Goal: Task Accomplishment & Management: Use online tool/utility

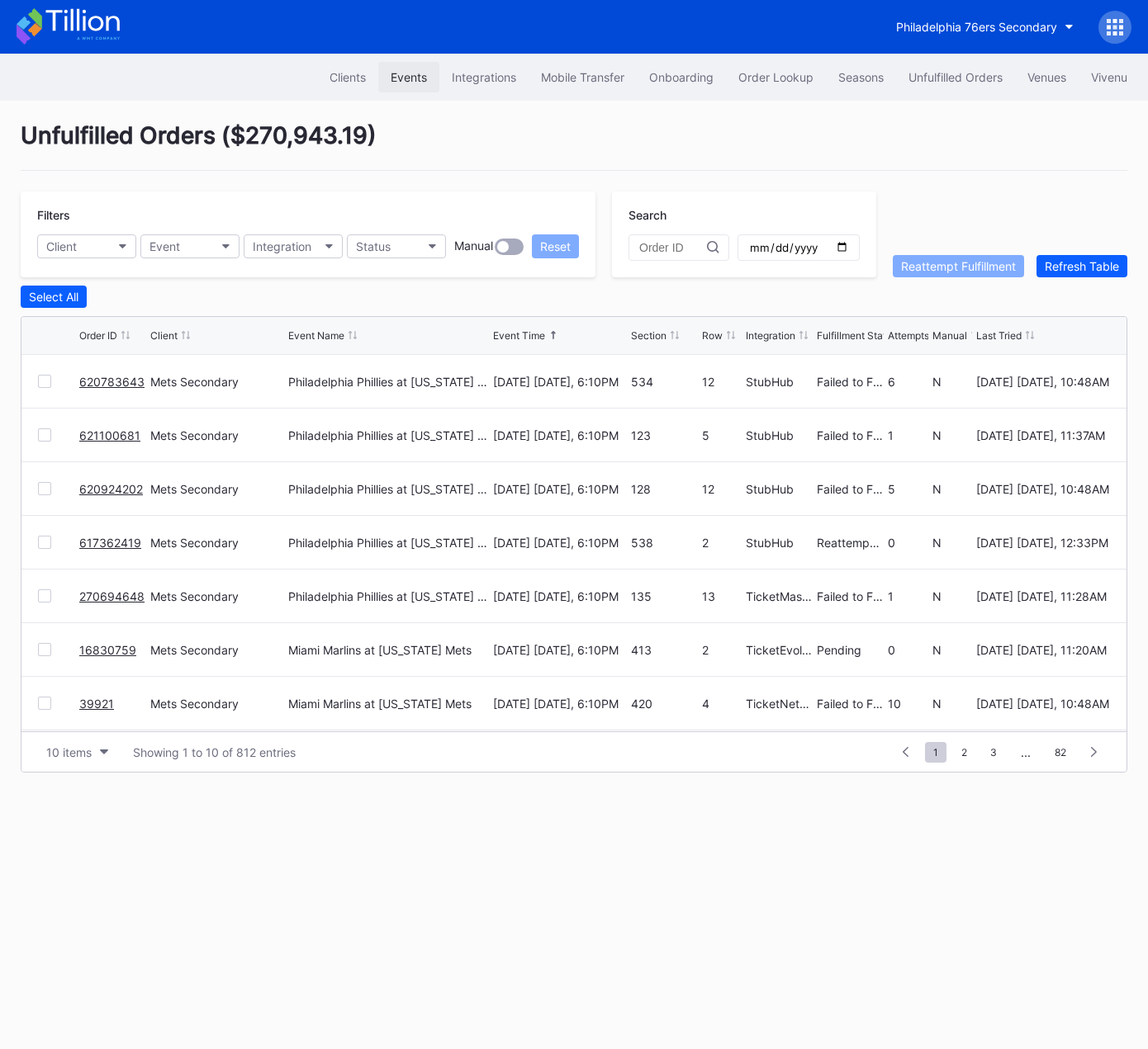
click at [397, 71] on div "Events" at bounding box center [409, 77] width 37 height 15
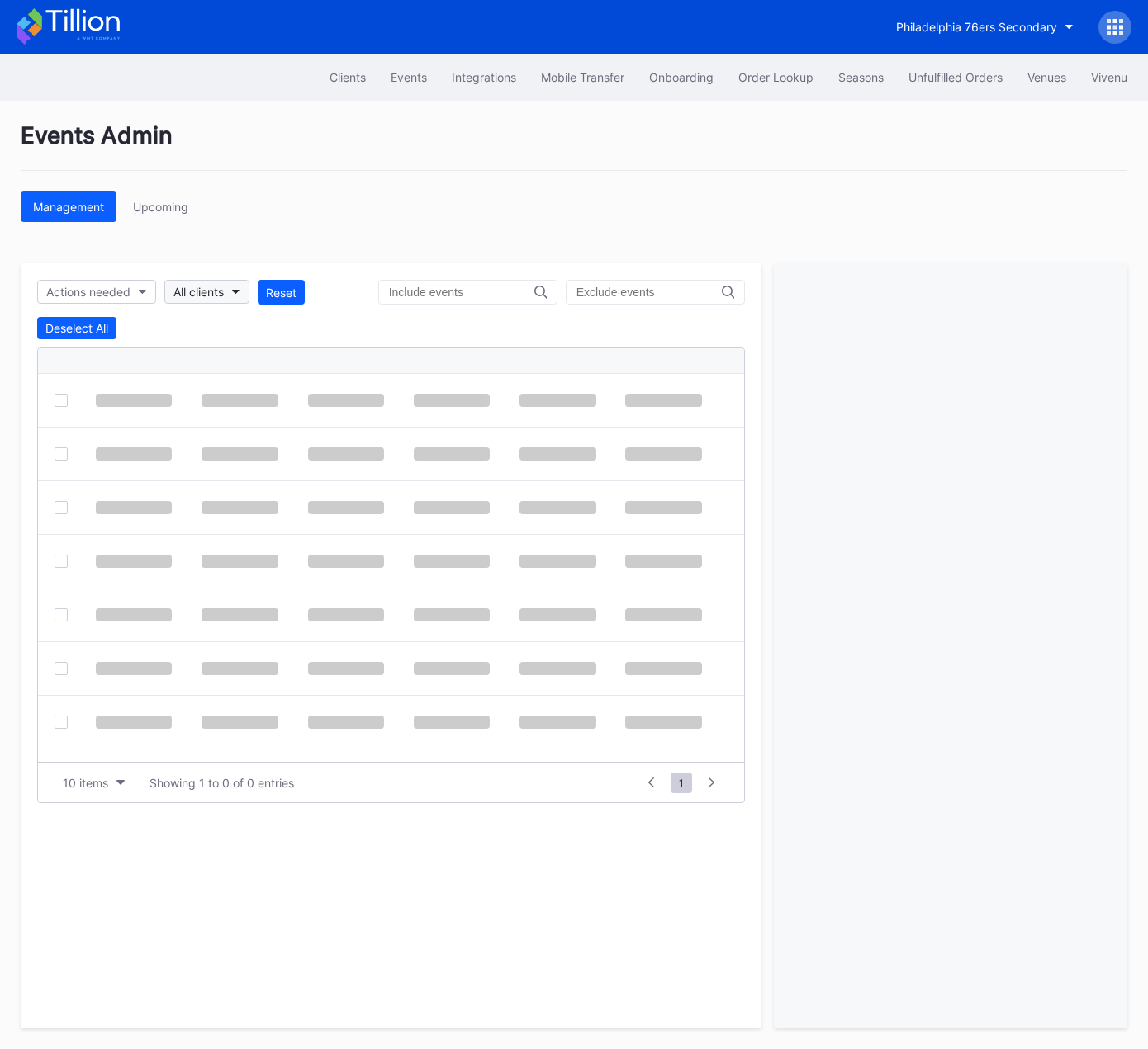
click at [207, 288] on div "All clients" at bounding box center [198, 292] width 50 height 15
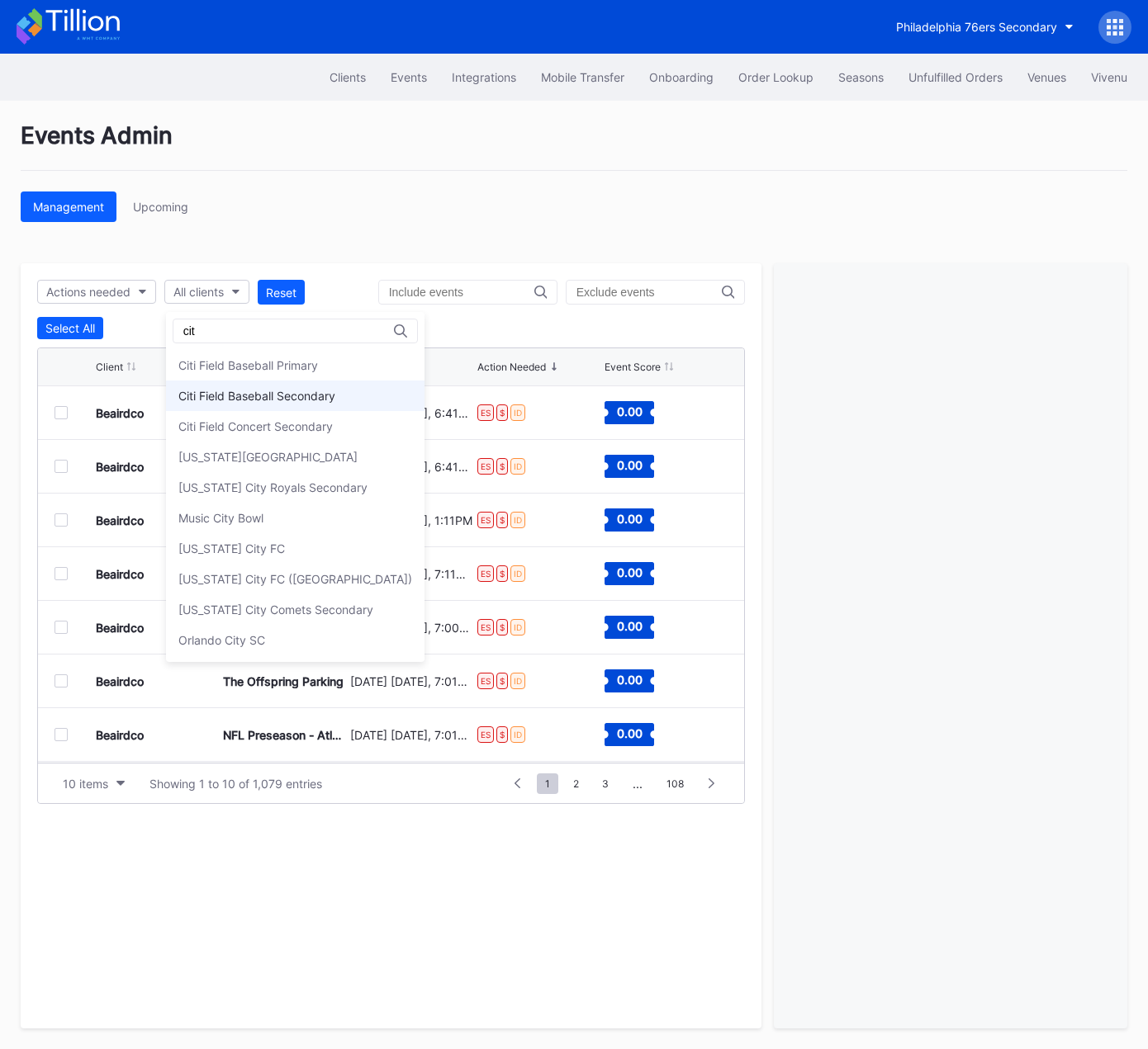
type input "cit"
click at [274, 394] on div "Citi Field Baseball Secondary" at bounding box center [256, 395] width 157 height 15
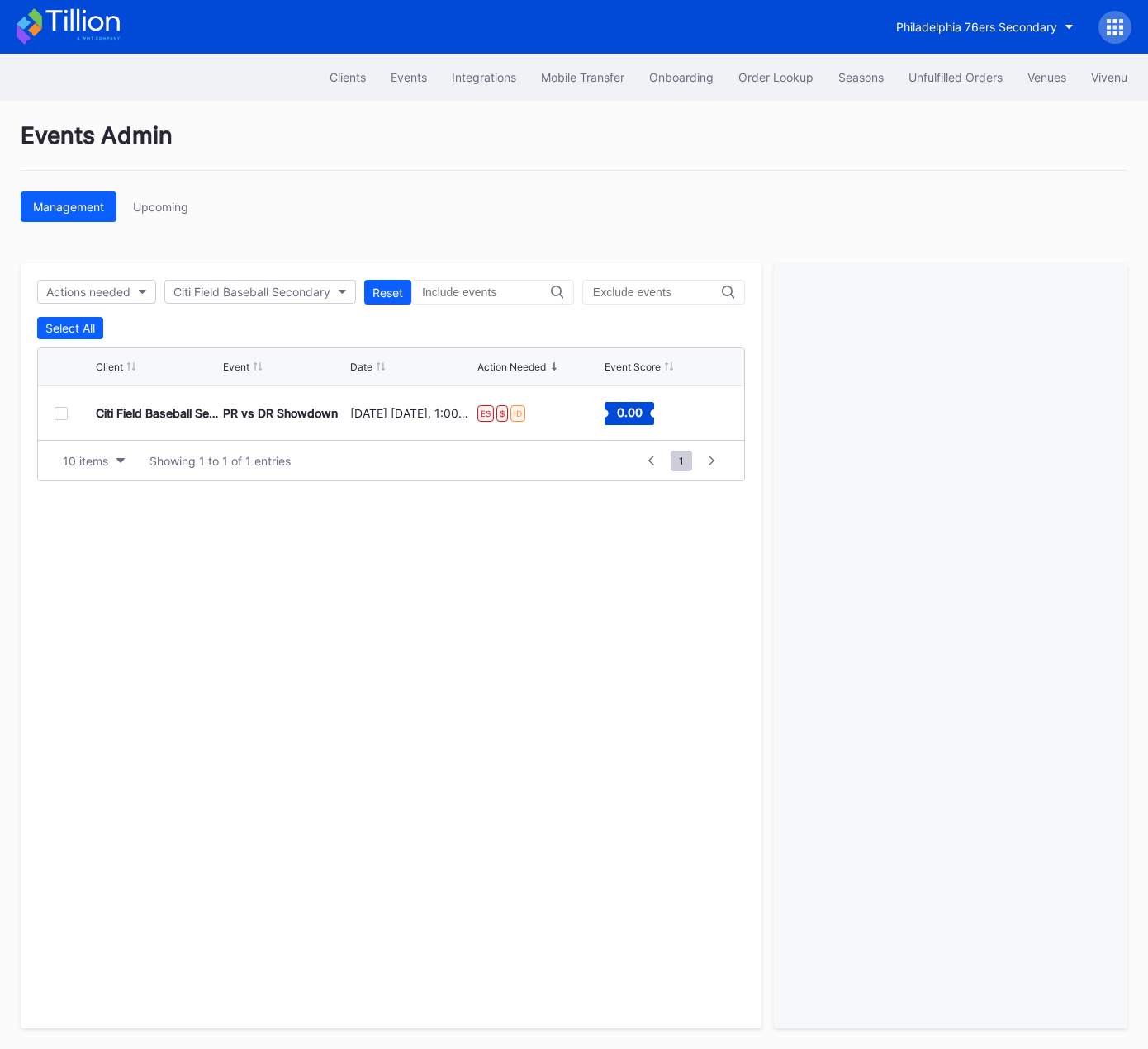
click at [56, 415] on div at bounding box center [61, 414] width 14 height 14
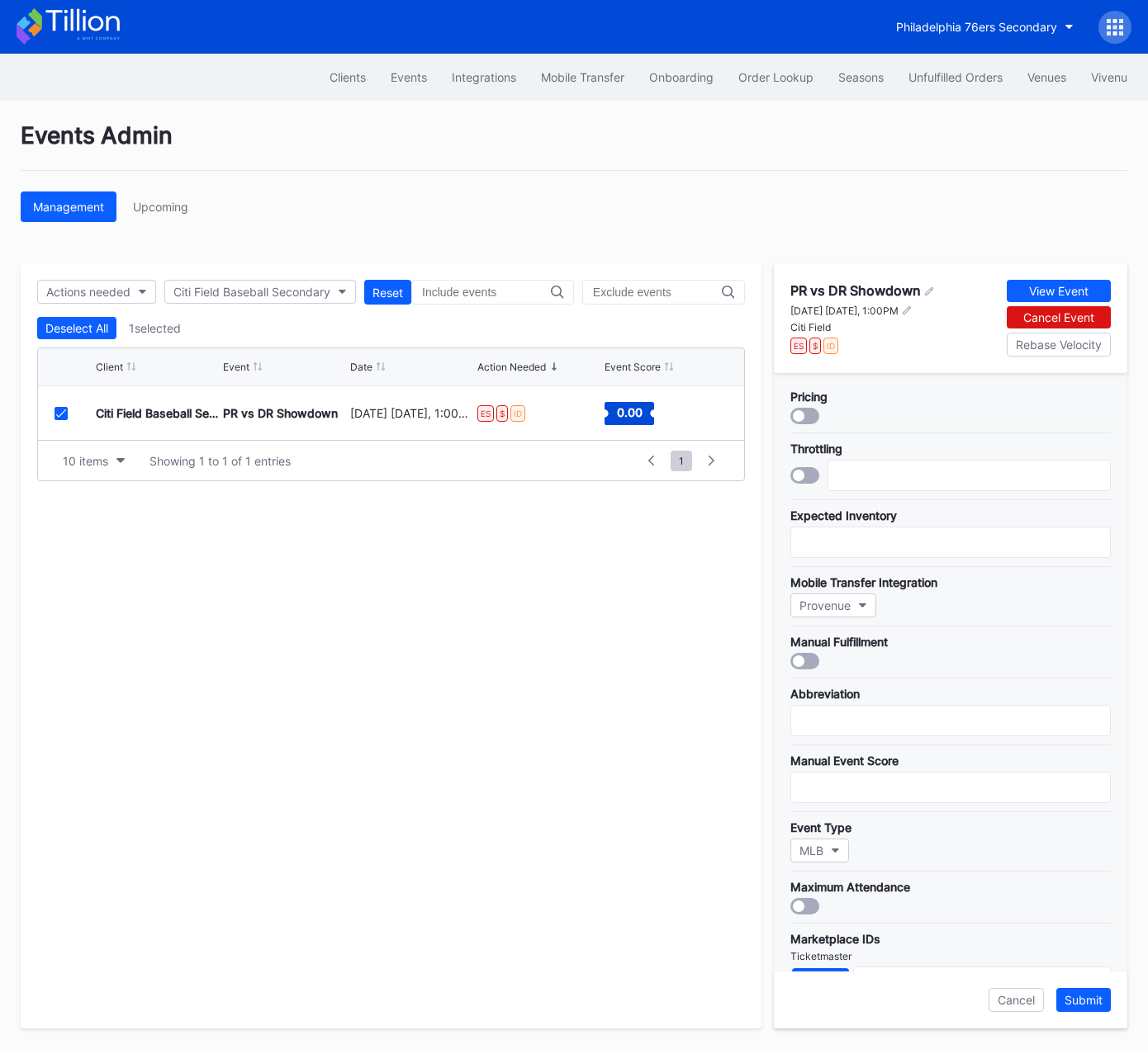
scroll to position [317, 0]
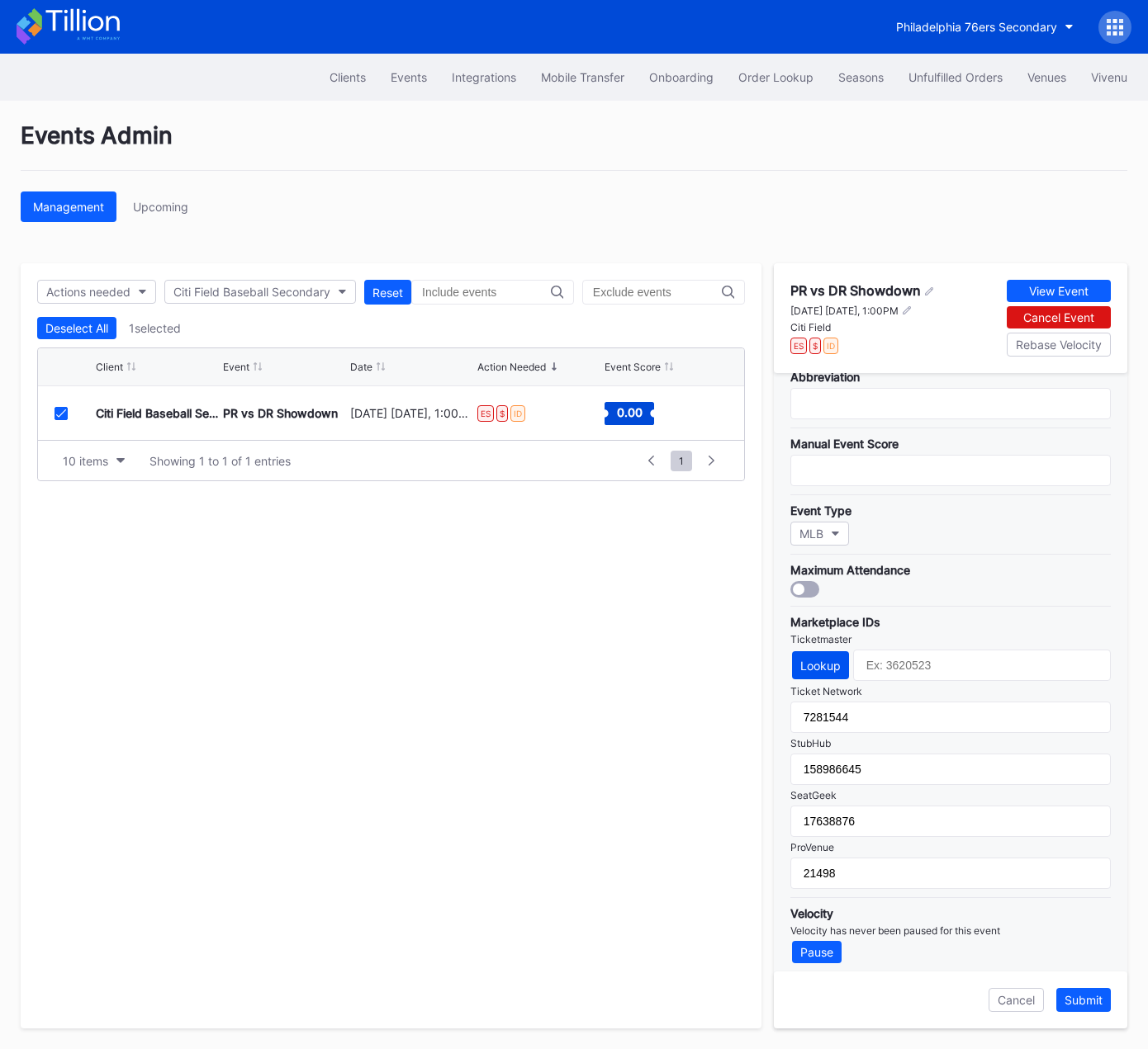
click at [828, 658] on div "Lookup" at bounding box center [821, 665] width 41 height 15
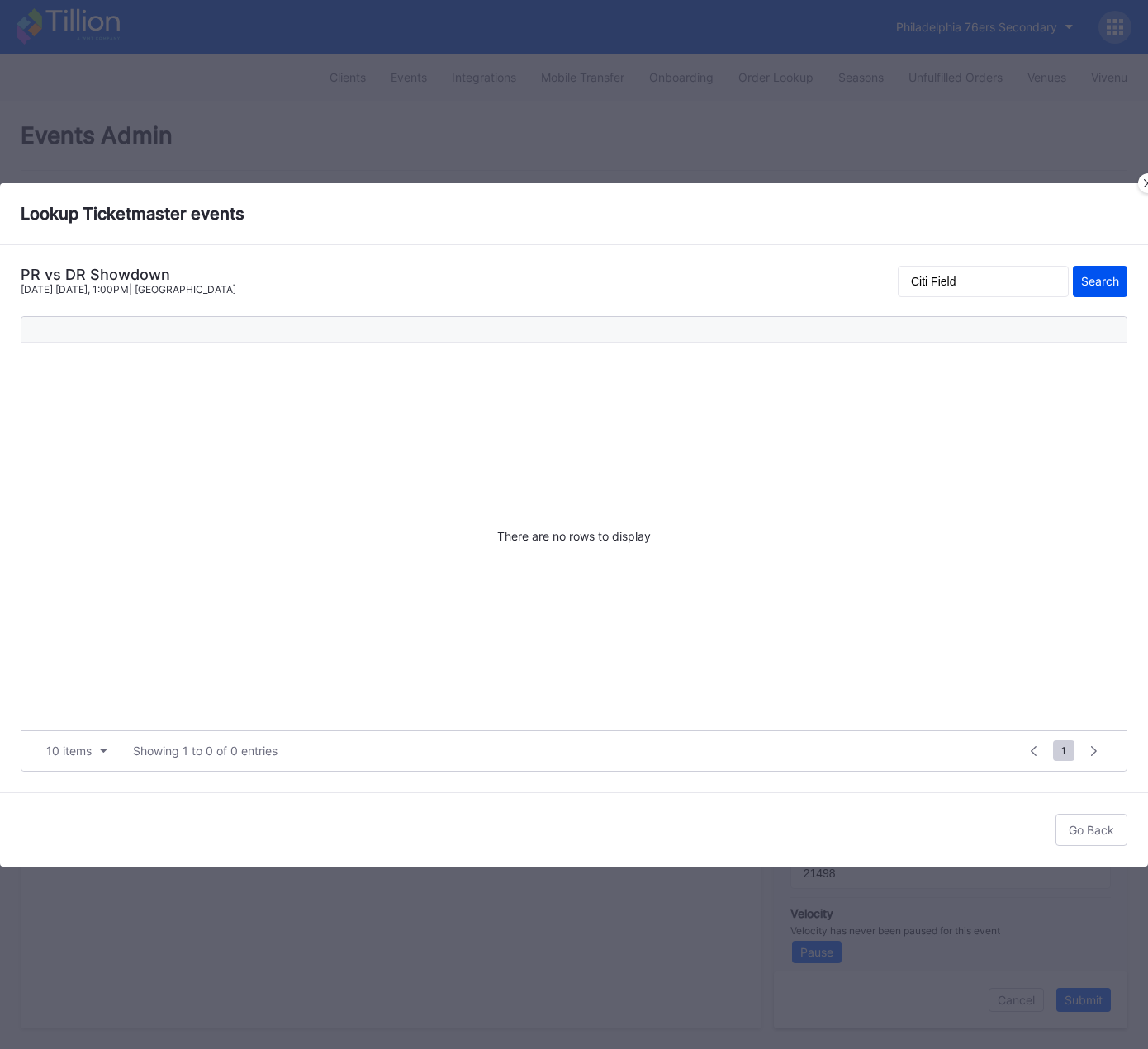
click at [1092, 281] on div "Search" at bounding box center [1100, 281] width 38 height 15
click at [1141, 183] on div at bounding box center [1148, 183] width 19 height 19
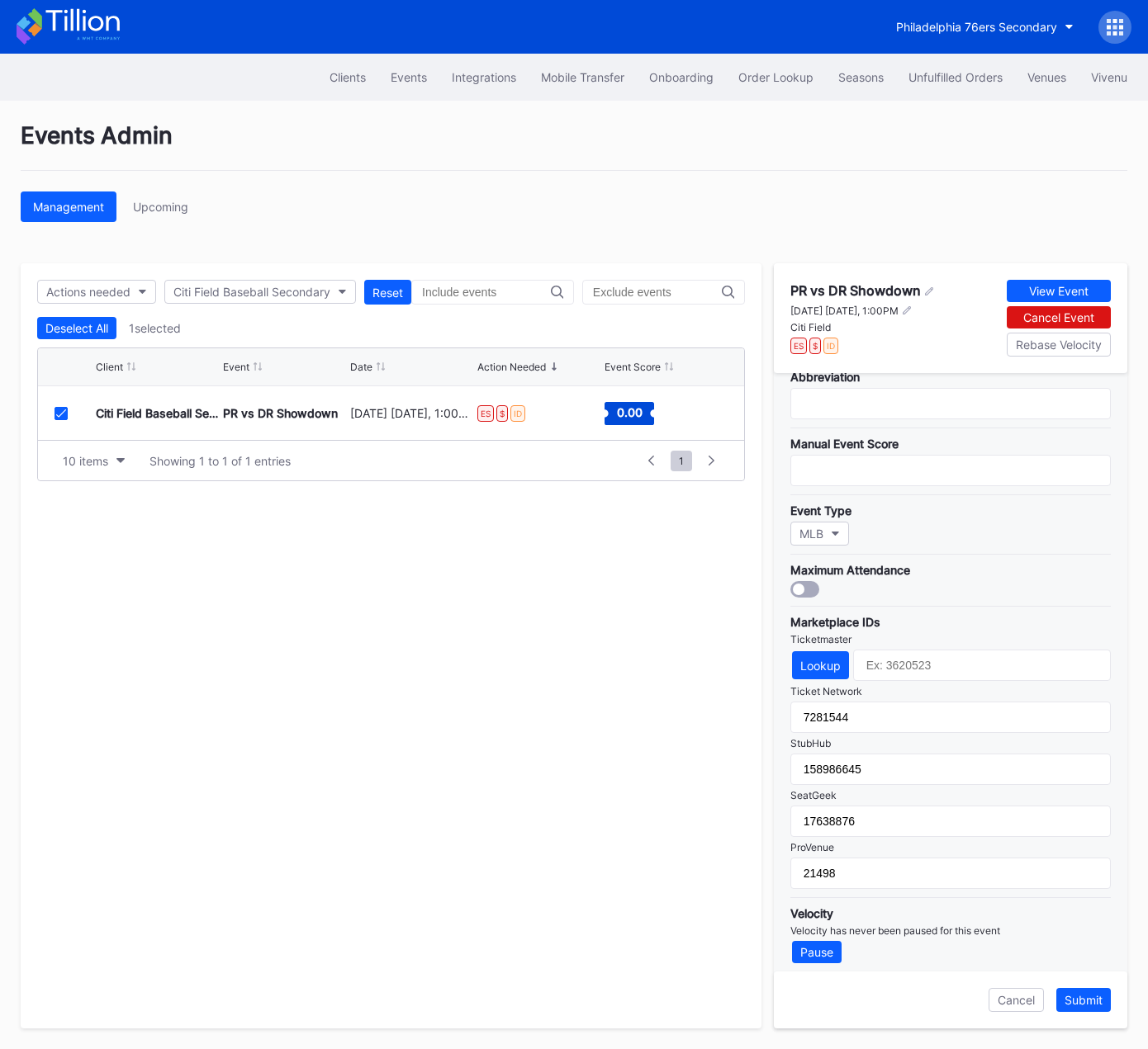
click at [1005, 998] on div "Cancel" at bounding box center [1016, 1000] width 37 height 15
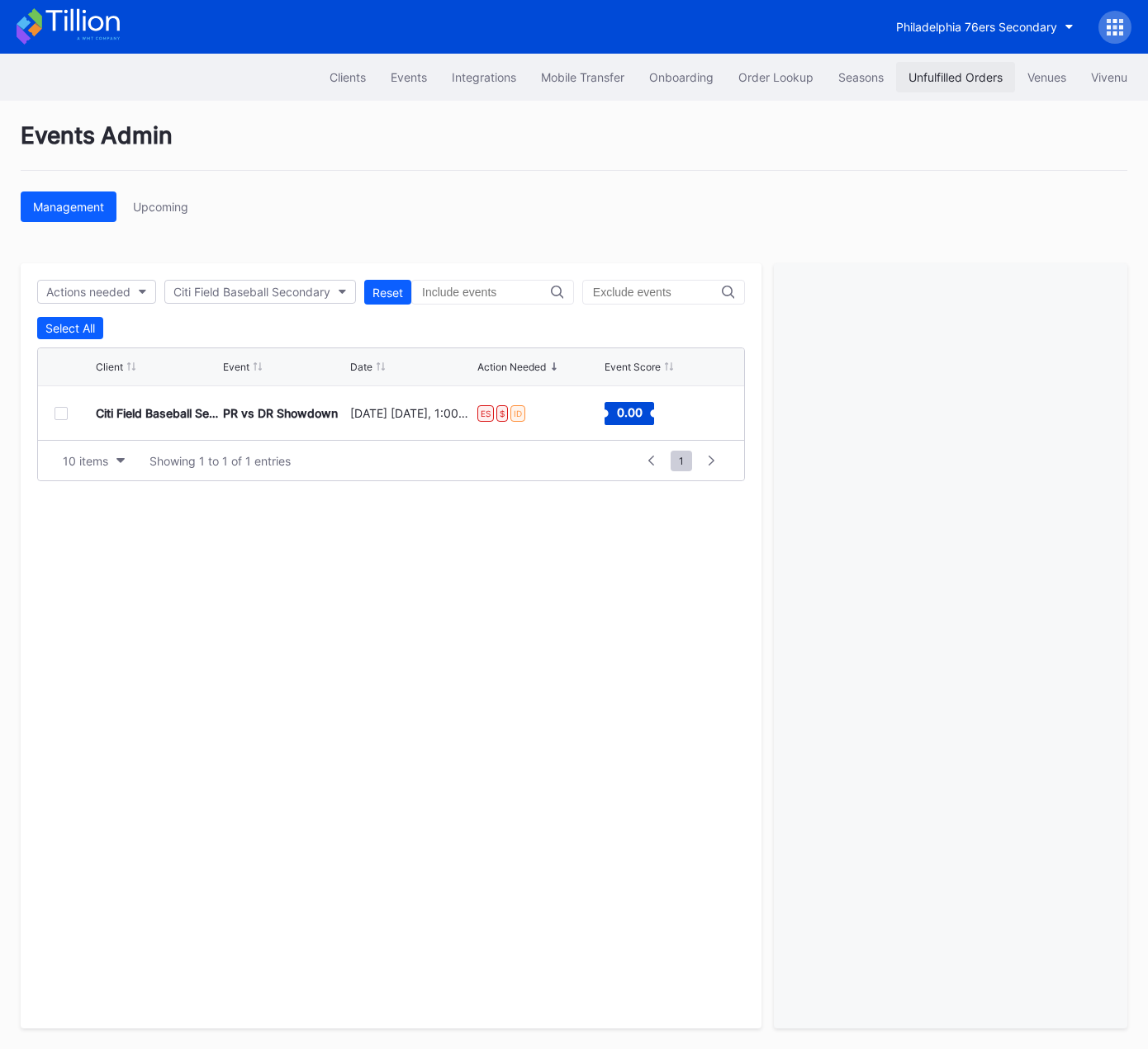
click at [950, 85] on button "Unfulfilled Orders" at bounding box center [956, 77] width 119 height 31
